Goal: Task Accomplishment & Management: Use online tool/utility

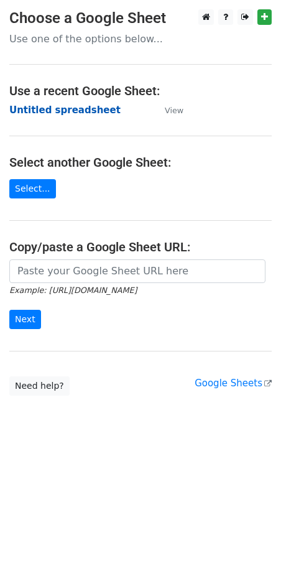
click at [48, 111] on strong "Untitled spreadsheet" at bounding box center [64, 109] width 111 height 11
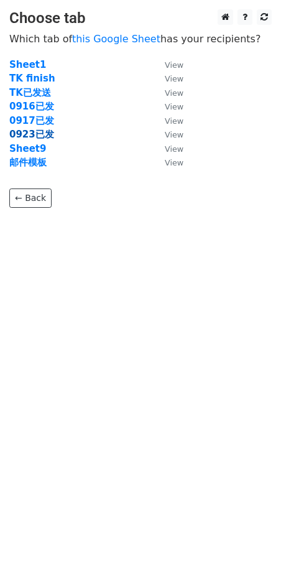
click at [40, 134] on strong "0923已发" at bounding box center [31, 134] width 45 height 11
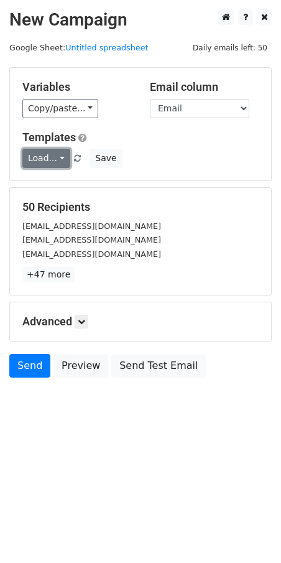
click at [42, 154] on link "Load..." at bounding box center [46, 158] width 48 height 19
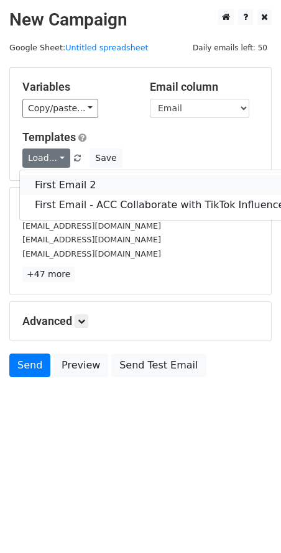
click at [62, 183] on link "First Email 2" at bounding box center [161, 185] width 283 height 20
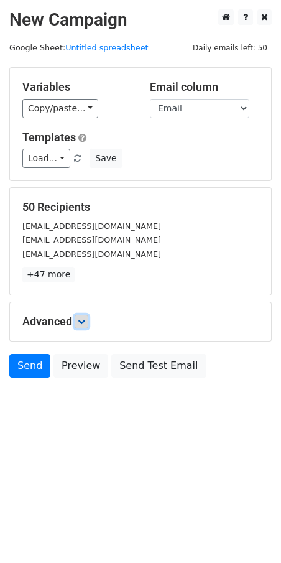
click at [78, 321] on link at bounding box center [82, 322] width 14 height 14
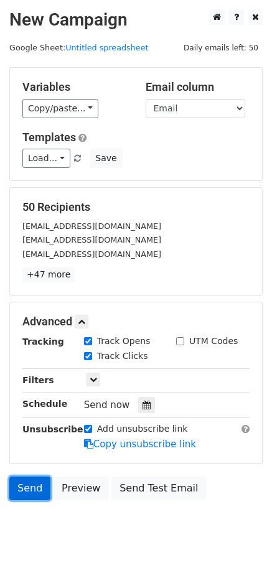
click at [25, 489] on link "Send" at bounding box center [29, 488] width 41 height 24
